Goal: Task Accomplishment & Management: Use online tool/utility

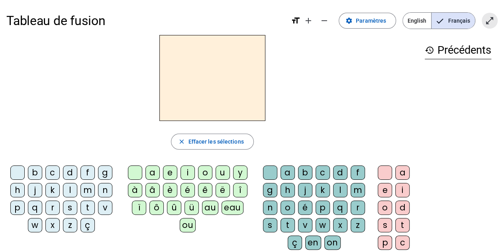
drag, startPoint x: 492, startPoint y: 20, endPoint x: 492, endPoint y: 68, distance: 48.2
click at [492, 20] on mat-icon "open_in_full" at bounding box center [490, 21] width 10 height 10
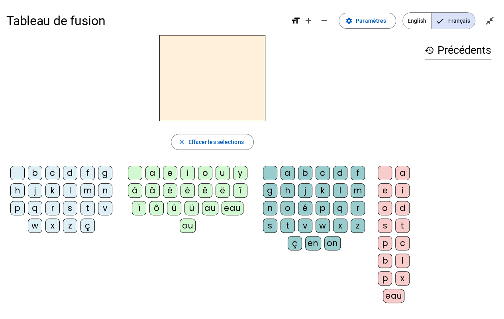
click at [40, 172] on div "b" at bounding box center [35, 173] width 14 height 14
click at [196, 218] on div "ou" at bounding box center [188, 225] width 16 height 14
click at [354, 205] on div "r" at bounding box center [357, 208] width 14 height 14
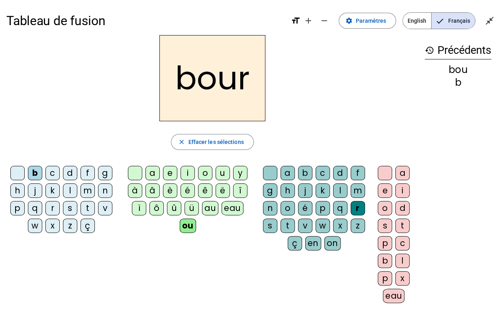
click at [272, 223] on div "s" at bounding box center [270, 225] width 14 height 14
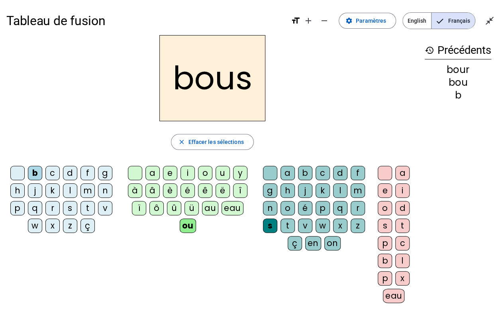
click at [358, 207] on div "r" at bounding box center [357, 208] width 14 height 14
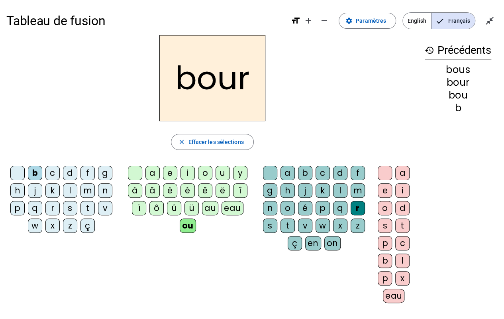
click at [385, 224] on div "s" at bounding box center [385, 225] width 14 height 14
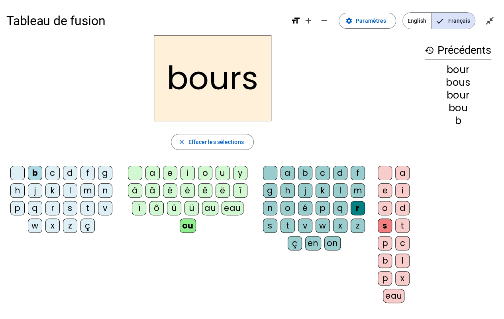
click at [385, 189] on div "e" at bounding box center [385, 190] width 14 height 14
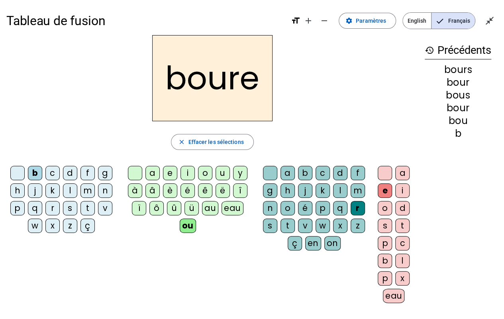
click at [384, 223] on div "s" at bounding box center [385, 225] width 14 height 14
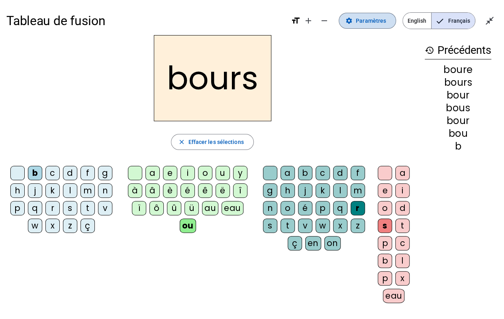
click at [385, 16] on span at bounding box center [367, 20] width 57 height 19
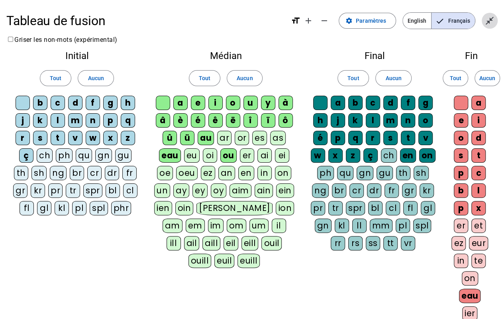
click at [493, 14] on span "Quitter le plein écran" at bounding box center [489, 20] width 19 height 19
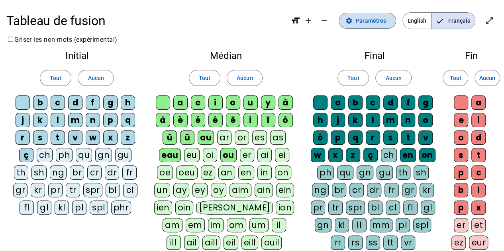
click at [354, 26] on span at bounding box center [367, 20] width 57 height 19
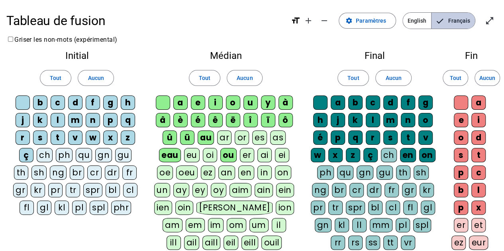
click at [444, 17] on span "Français" at bounding box center [452, 21] width 43 height 16
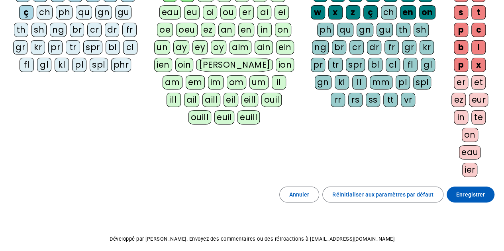
scroll to position [174, 0]
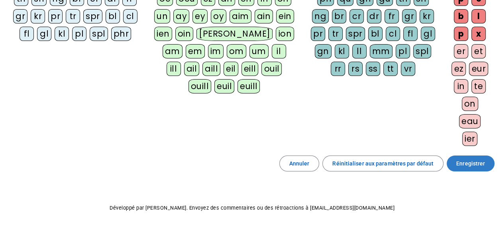
click at [464, 164] on span "Enregistrer" at bounding box center [470, 164] width 29 height 10
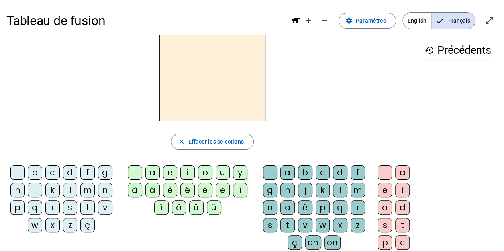
click at [39, 172] on div "b" at bounding box center [35, 173] width 14 height 14
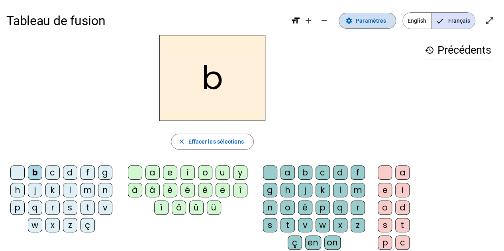
click at [368, 24] on span "Paramètres" at bounding box center [371, 21] width 30 height 10
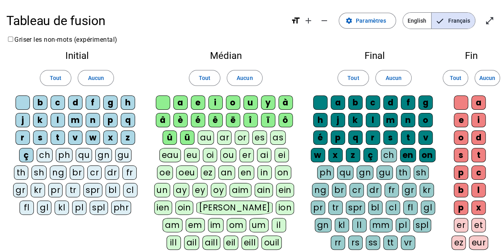
click at [223, 153] on div "ou" at bounding box center [228, 155] width 16 height 14
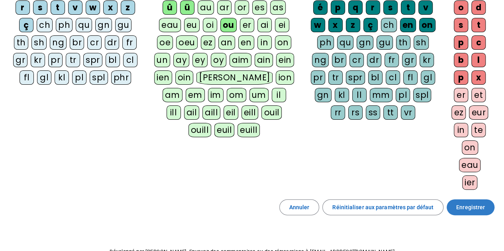
click at [479, 203] on span "Enregistrer" at bounding box center [470, 208] width 29 height 10
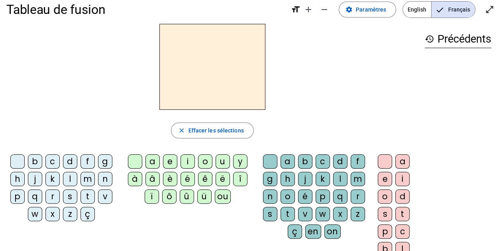
scroll to position [12, 0]
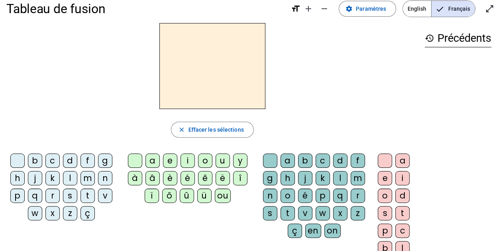
click at [34, 159] on div "b" at bounding box center [35, 161] width 14 height 14
click at [221, 198] on div "ou" at bounding box center [223, 196] width 16 height 14
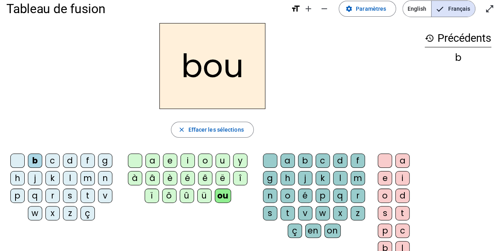
click at [356, 195] on div "r" at bounding box center [357, 196] width 14 height 14
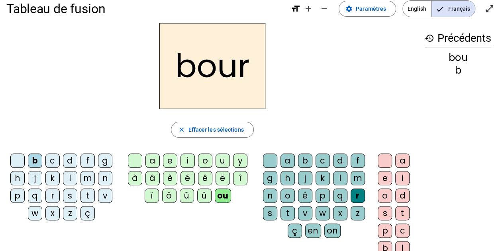
click at [380, 214] on div "s" at bounding box center [385, 213] width 14 height 14
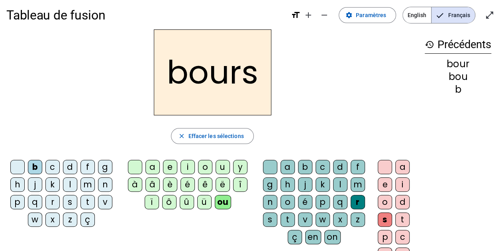
scroll to position [0, 0]
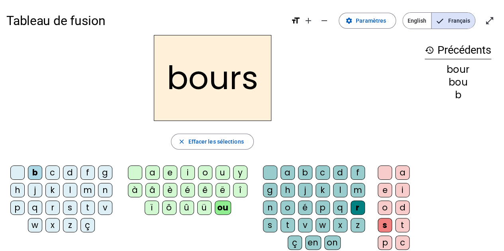
click at [55, 176] on div "c" at bounding box center [52, 173] width 14 height 14
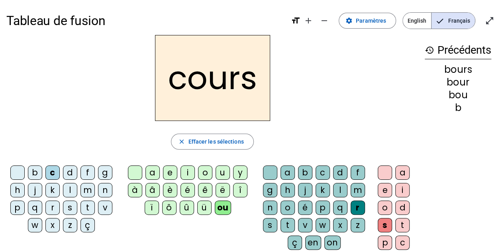
click at [18, 170] on div at bounding box center [17, 173] width 14 height 14
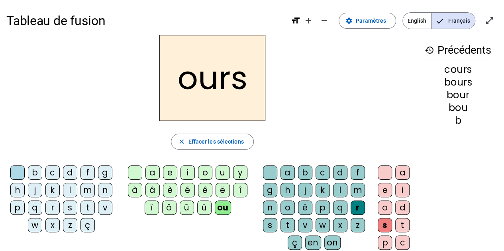
click at [68, 172] on div "d" at bounding box center [70, 173] width 14 height 14
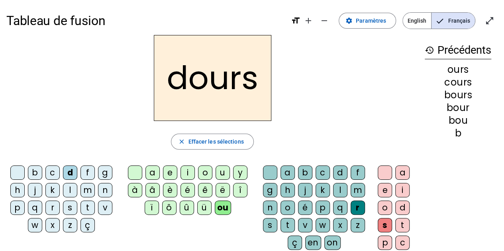
click at [56, 166] on div "c" at bounding box center [52, 173] width 14 height 14
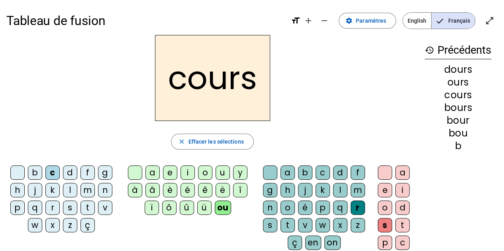
click at [85, 207] on div "t" at bounding box center [87, 208] width 14 height 14
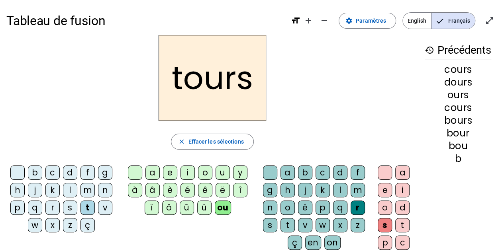
click at [385, 170] on div at bounding box center [385, 173] width 14 height 14
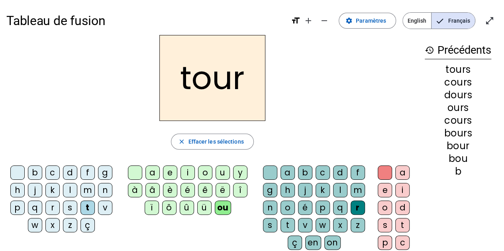
click at [87, 170] on div "f" at bounding box center [87, 173] width 14 height 14
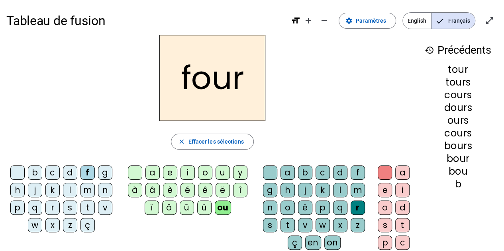
click at [36, 189] on div "j" at bounding box center [35, 190] width 14 height 14
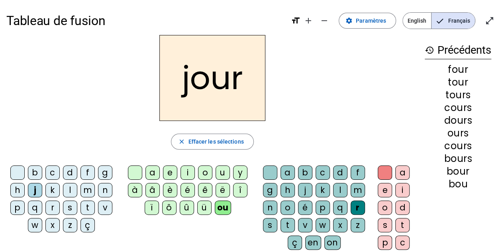
click at [58, 171] on div "c" at bounding box center [52, 173] width 14 height 14
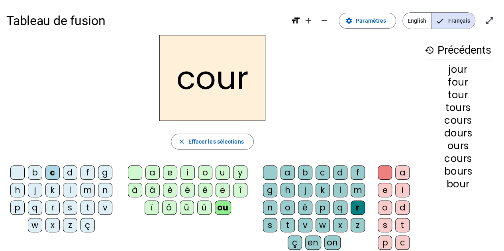
click at [22, 210] on div "p" at bounding box center [17, 208] width 14 height 14
